Goal: Task Accomplishment & Management: Manage account settings

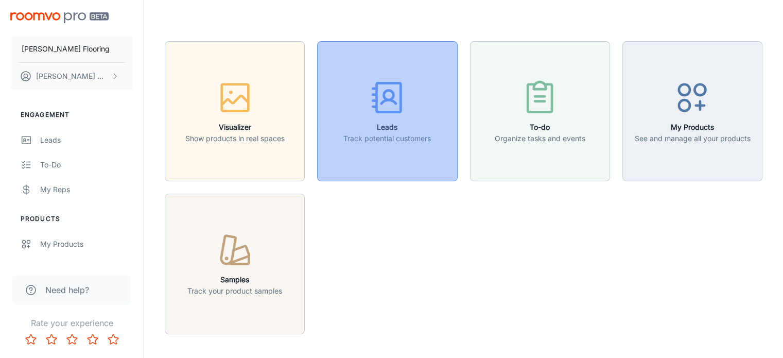
click at [396, 96] on icon "button" at bounding box center [387, 97] width 39 height 39
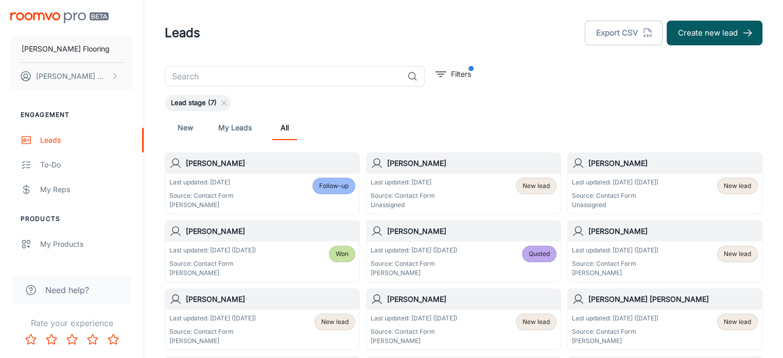
click at [632, 163] on h6 "[PERSON_NAME]" at bounding box center [672, 162] width 169 height 11
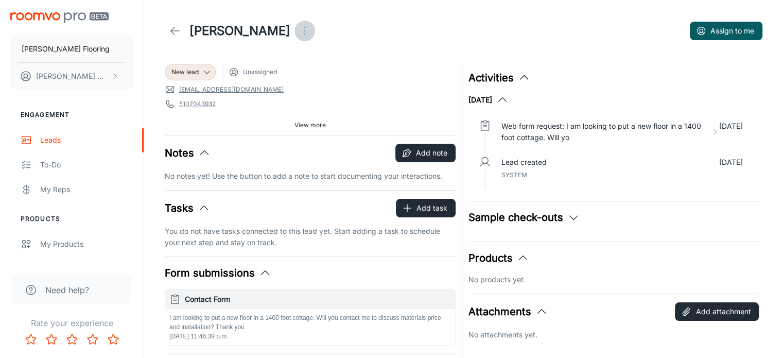
click at [305, 33] on icon "Open menu" at bounding box center [304, 31] width 12 height 12
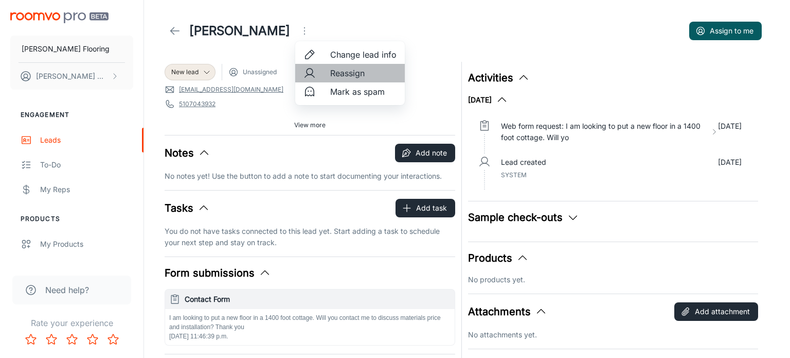
click at [346, 75] on span "Reassign" at bounding box center [363, 73] width 66 height 12
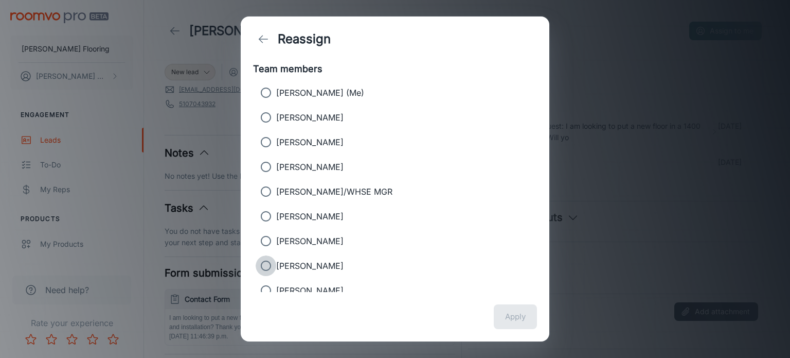
click at [264, 265] on input "[PERSON_NAME]" at bounding box center [266, 265] width 21 height 21
radio input "true"
click at [512, 319] on button "Apply" at bounding box center [515, 316] width 43 height 25
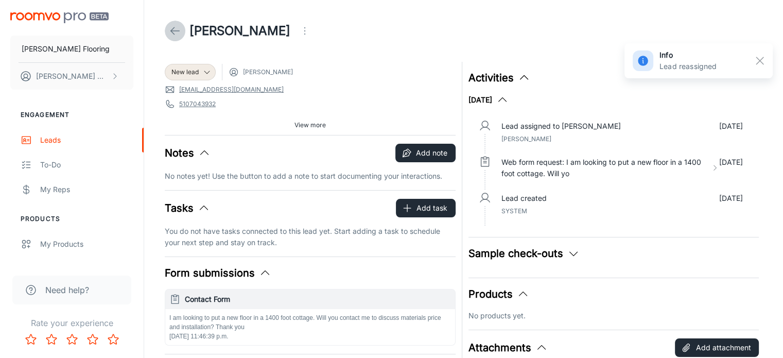
click at [175, 31] on line at bounding box center [175, 31] width 9 height 0
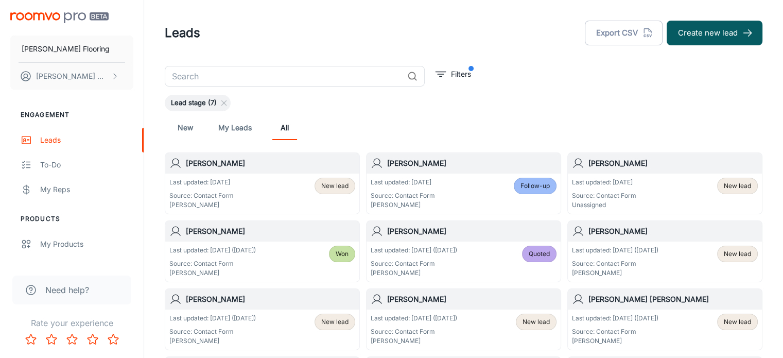
click at [638, 164] on h6 "[PERSON_NAME]" at bounding box center [672, 162] width 169 height 11
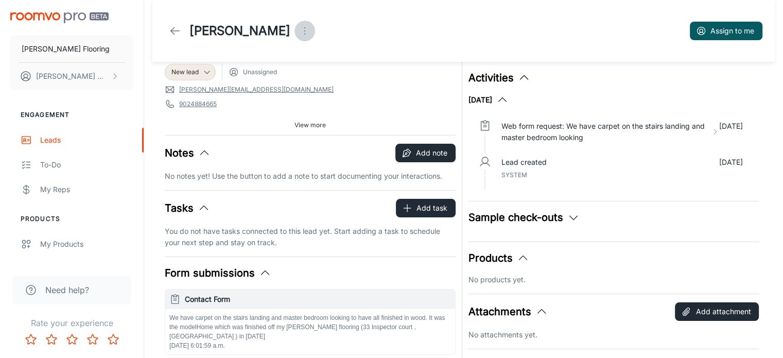
click at [305, 34] on circle "Open menu" at bounding box center [304, 33] width 1 height 1
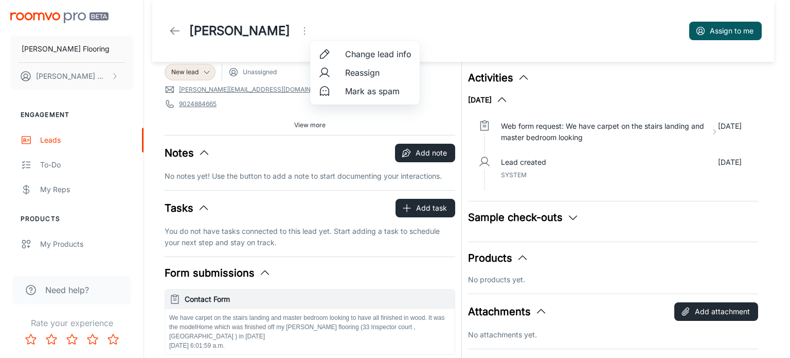
click at [360, 75] on span "Reassign" at bounding box center [378, 72] width 66 height 12
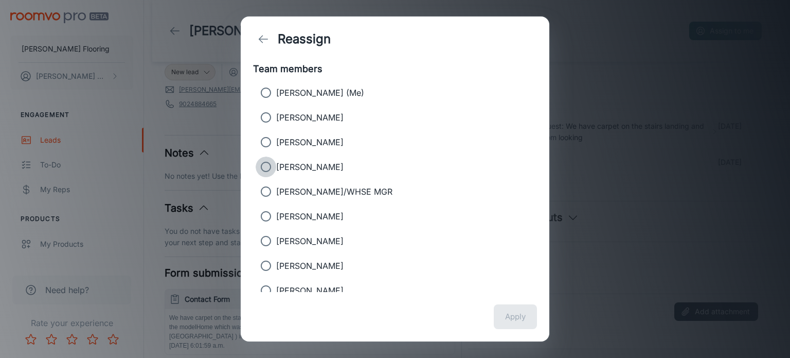
click at [266, 166] on input "[PERSON_NAME]" at bounding box center [266, 166] width 21 height 21
radio input "true"
click at [516, 316] on button "Apply" at bounding box center [515, 316] width 43 height 25
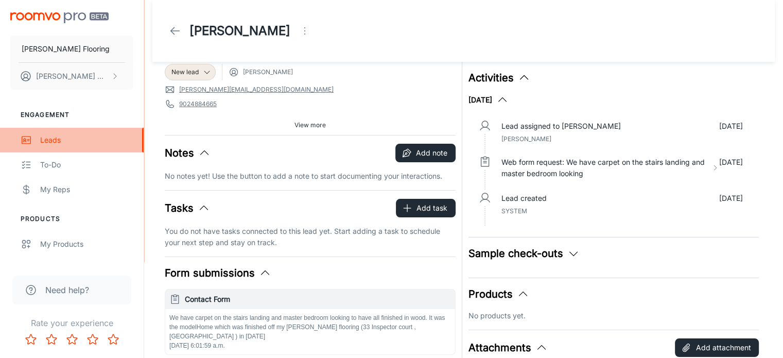
click at [54, 138] on div "Leads" at bounding box center [86, 139] width 93 height 11
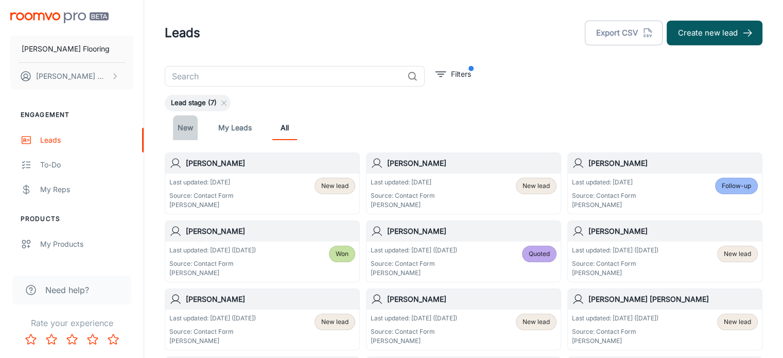
click at [185, 128] on link "New" at bounding box center [185, 127] width 25 height 25
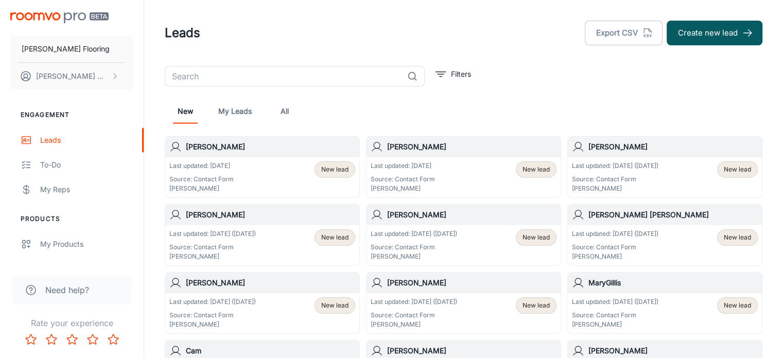
click at [680, 149] on h6 "[PERSON_NAME]" at bounding box center [672, 146] width 169 height 11
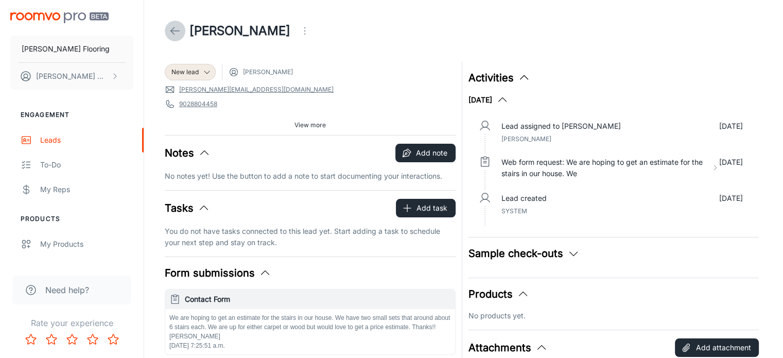
click at [169, 31] on icon at bounding box center [175, 31] width 12 height 12
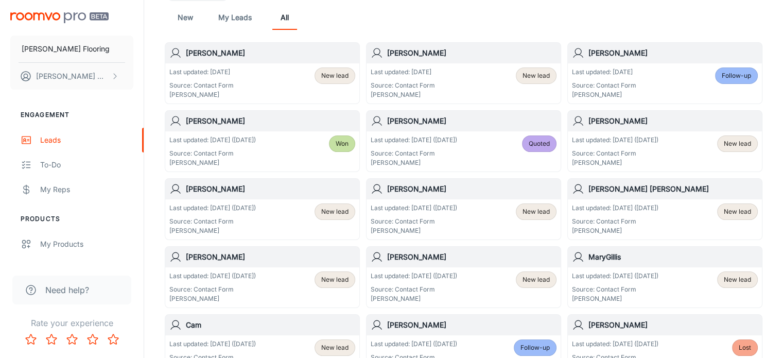
scroll to position [111, 0]
click at [637, 190] on h6 "[PERSON_NAME] [PERSON_NAME]" at bounding box center [672, 187] width 169 height 11
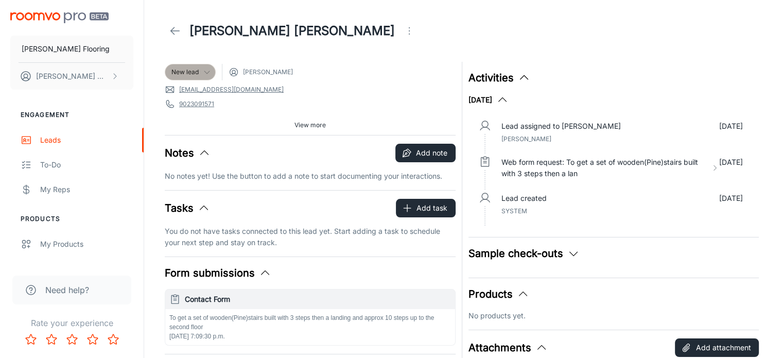
click at [207, 70] on icon at bounding box center [207, 72] width 8 height 8
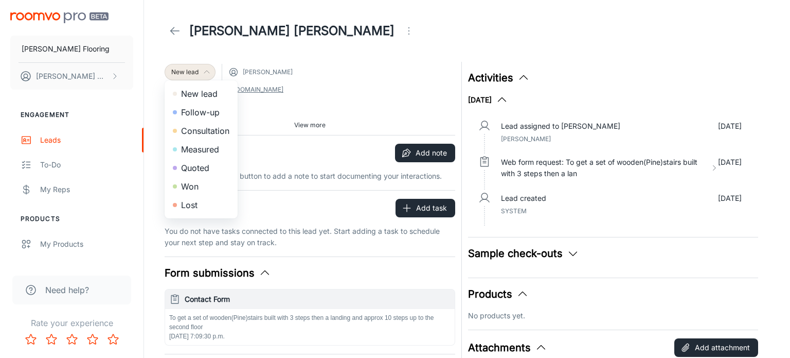
click at [201, 111] on li "Follow-up" at bounding box center [201, 112] width 73 height 19
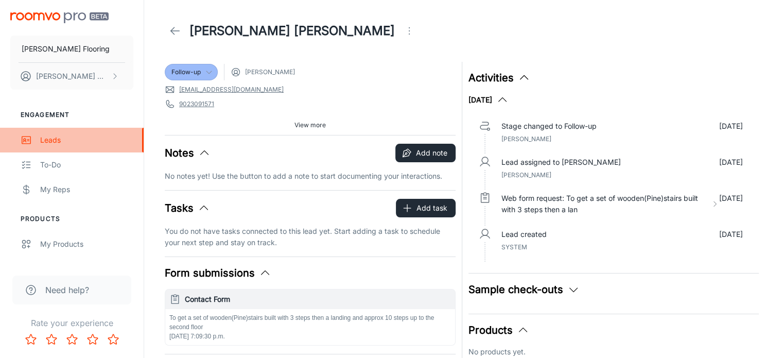
click at [49, 144] on div "Leads" at bounding box center [86, 139] width 93 height 11
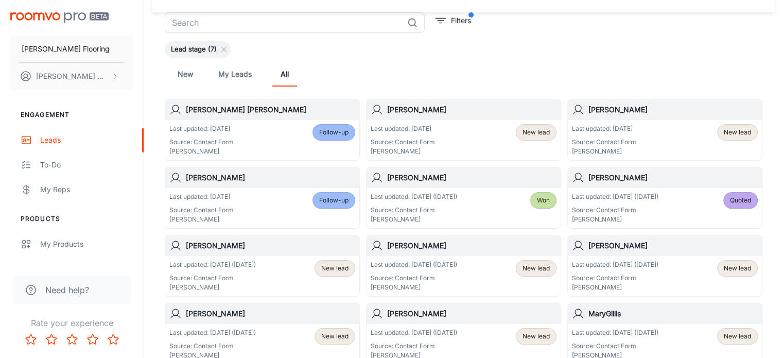
scroll to position [55, 0]
click at [187, 72] on link "New" at bounding box center [185, 73] width 25 height 25
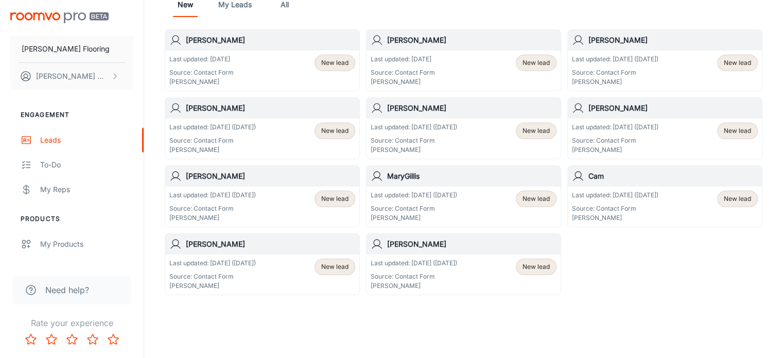
scroll to position [107, 0]
click at [445, 180] on h6 "MaryGillis" at bounding box center [471, 175] width 169 height 11
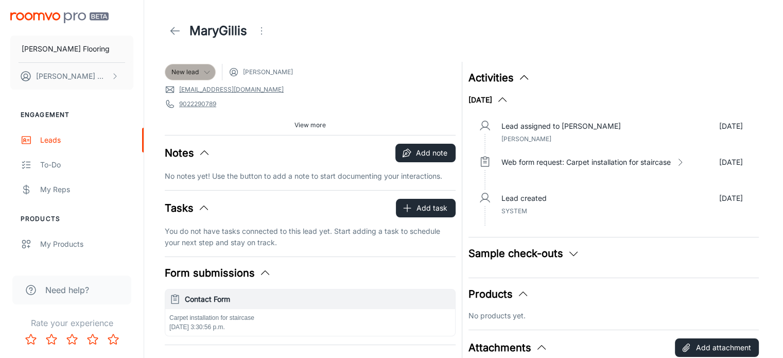
click at [196, 65] on div "New lead" at bounding box center [190, 72] width 51 height 16
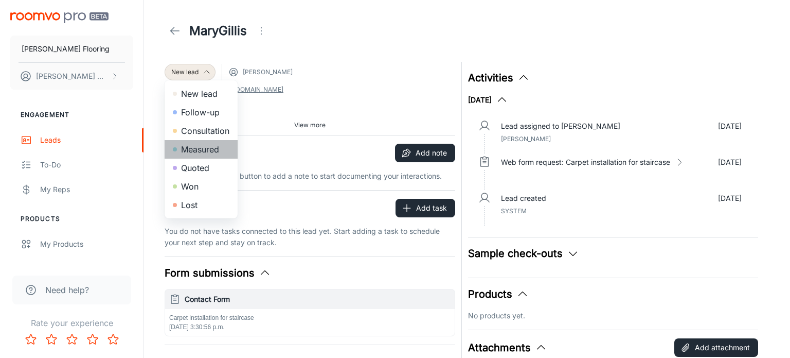
click at [198, 148] on li "Measured" at bounding box center [201, 149] width 73 height 19
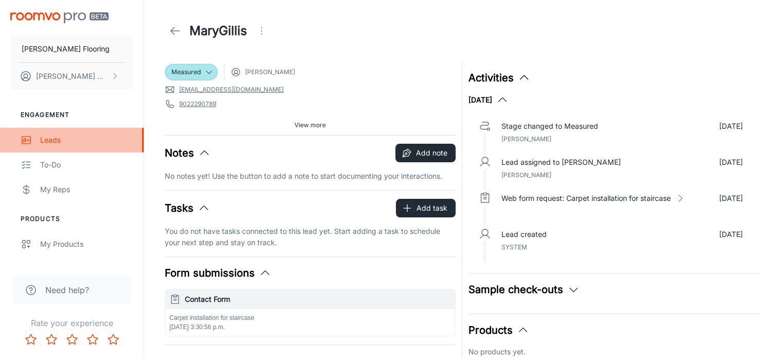
click at [46, 139] on div "Leads" at bounding box center [86, 139] width 93 height 11
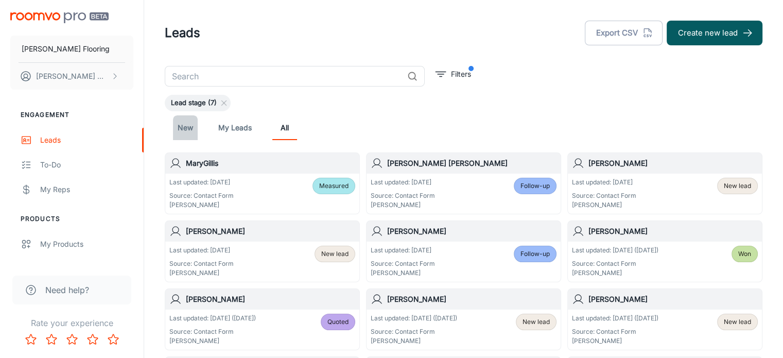
click at [182, 127] on link "New" at bounding box center [185, 127] width 25 height 25
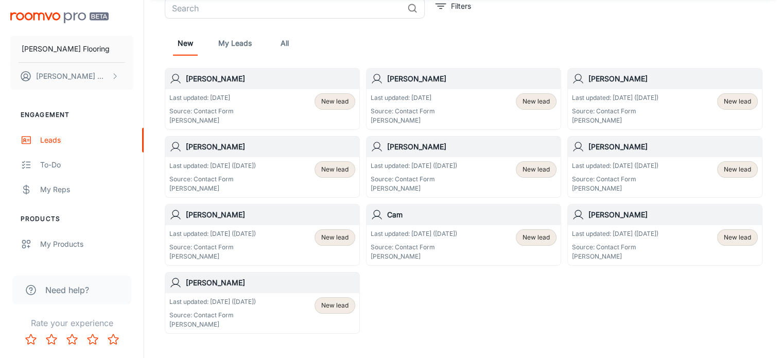
scroll to position [67, 0]
click at [606, 146] on h6 "[PERSON_NAME]" at bounding box center [672, 147] width 169 height 11
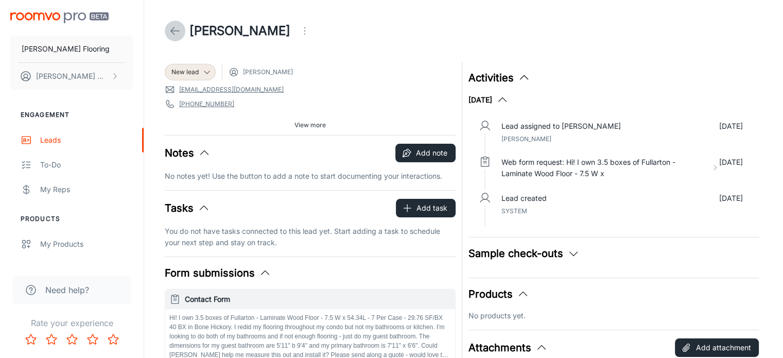
click at [170, 30] on icon at bounding box center [175, 31] width 12 height 12
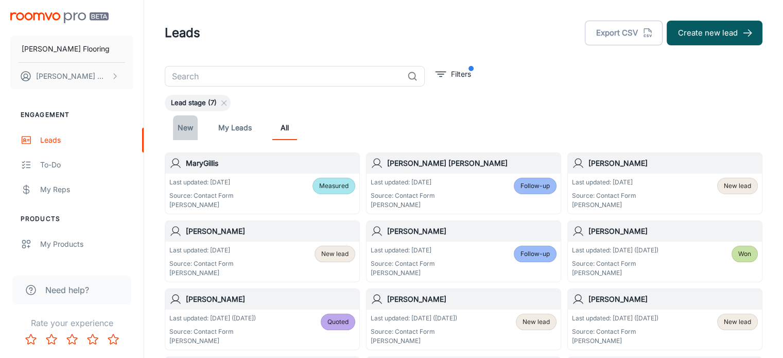
click at [184, 125] on link "New" at bounding box center [185, 127] width 25 height 25
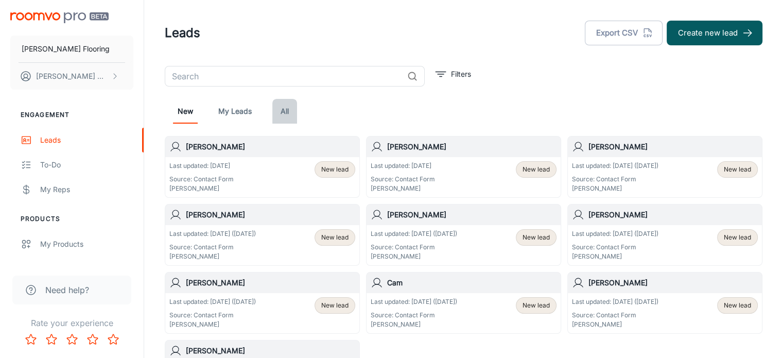
click at [282, 108] on link "All" at bounding box center [284, 111] width 25 height 25
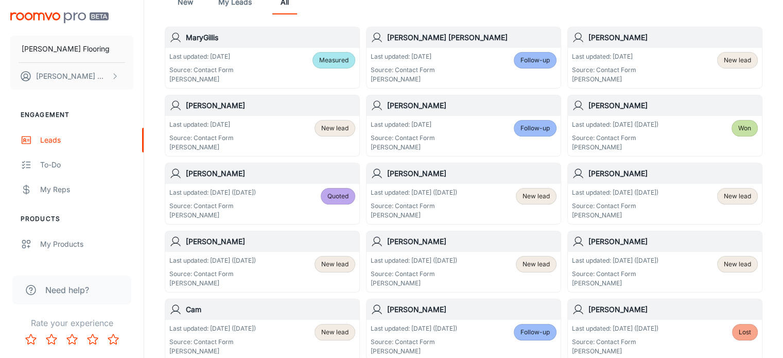
scroll to position [127, 0]
click at [208, 45] on div "MaryGillis" at bounding box center [262, 36] width 194 height 21
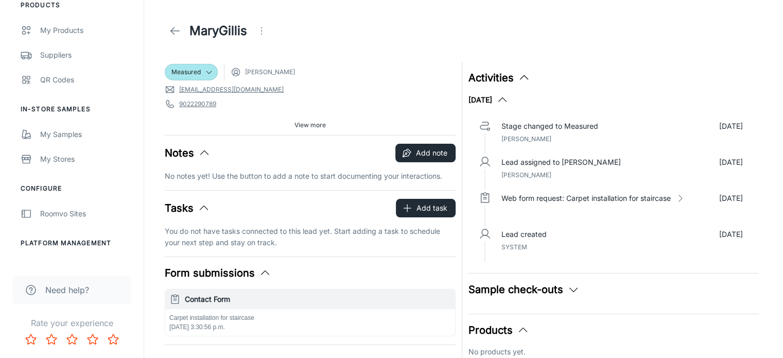
click at [259, 31] on icon "Open menu" at bounding box center [261, 31] width 12 height 12
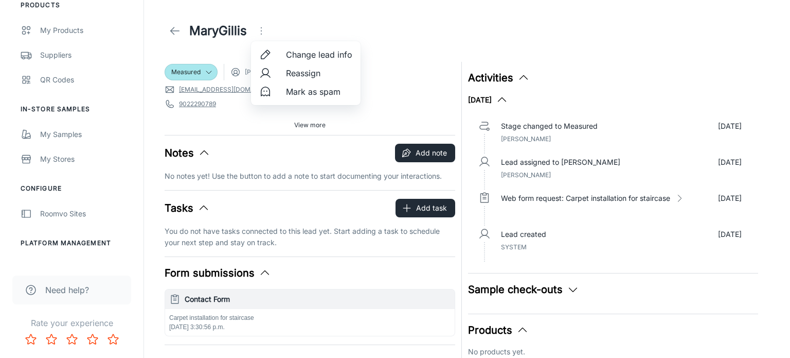
click at [297, 68] on span "Reassign" at bounding box center [319, 73] width 66 height 12
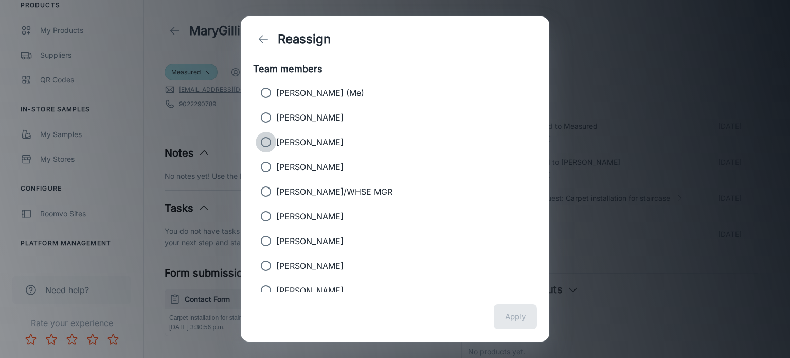
click at [263, 143] on input "[PERSON_NAME]" at bounding box center [266, 142] width 21 height 21
radio input "true"
radio input "false"
click at [513, 314] on button "Apply" at bounding box center [515, 316] width 43 height 25
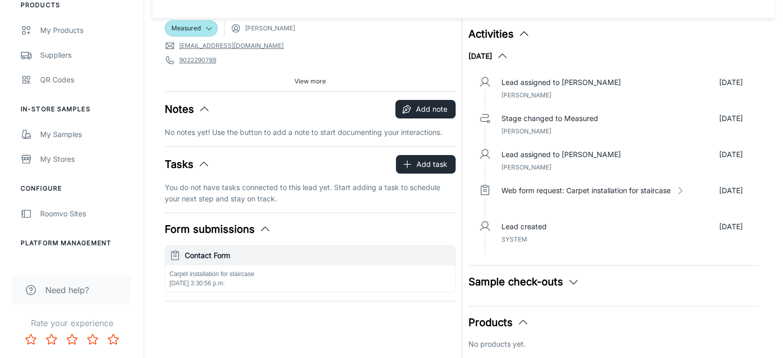
scroll to position [41, 0]
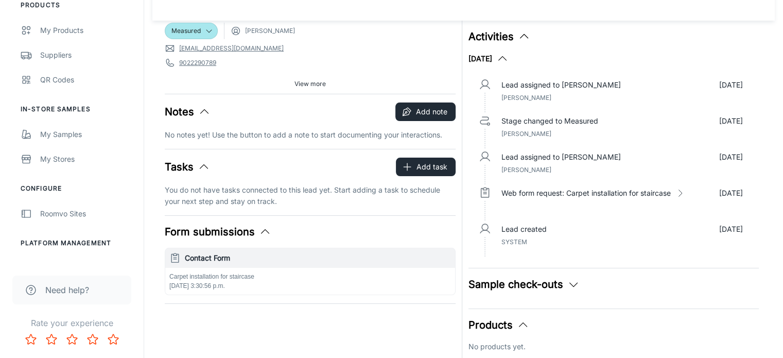
click at [169, 319] on div "Measured [PERSON_NAME] [EMAIL_ADDRESS][DOMAIN_NAME] 9022290789 B1a5r9 Source: C…" at bounding box center [307, 258] width 297 height 488
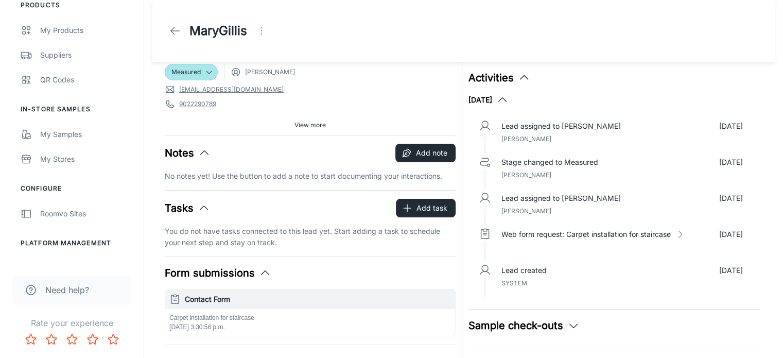
scroll to position [0, 0]
click at [261, 29] on icon "Open menu" at bounding box center [261, 31] width 12 height 12
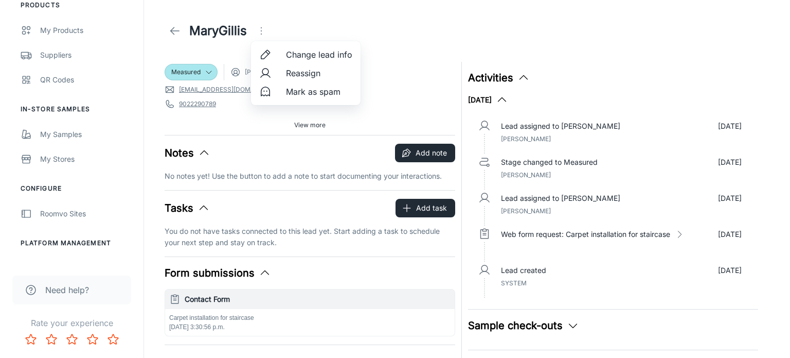
click at [315, 18] on div at bounding box center [395, 179] width 790 height 358
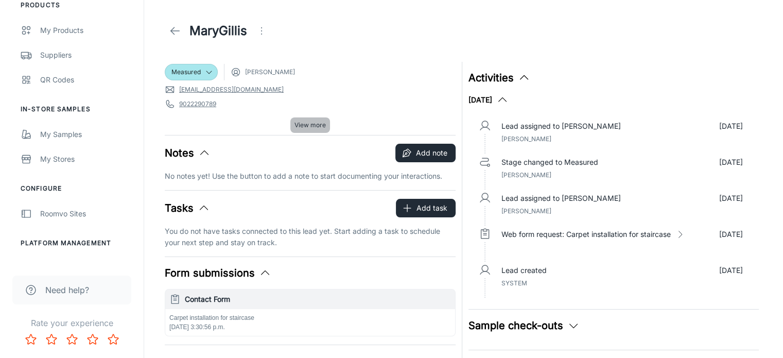
click at [307, 124] on span "View more" at bounding box center [309, 124] width 31 height 9
